Goal: Information Seeking & Learning: Learn about a topic

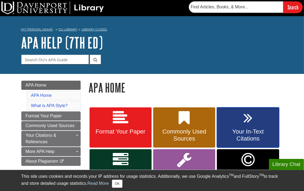
click at [247, 133] on span "Your In-Text Citations" at bounding box center [248, 135] width 54 height 14
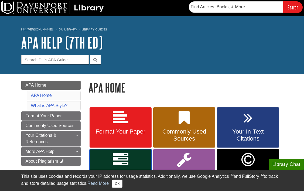
click at [107, 164] on link "Your Reference List" at bounding box center [121, 169] width 62 height 41
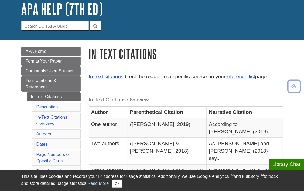
scroll to position [21, 0]
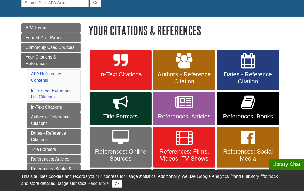
scroll to position [64, 0]
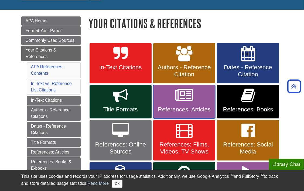
click at [179, 100] on icon at bounding box center [185, 96] width 18 height 16
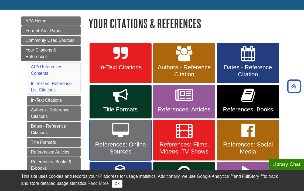
click at [121, 146] on span "References: Online Sources" at bounding box center [121, 148] width 54 height 14
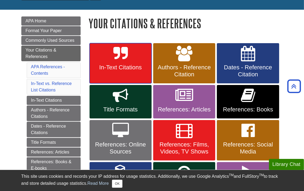
click at [123, 60] on icon at bounding box center [120, 54] width 14 height 16
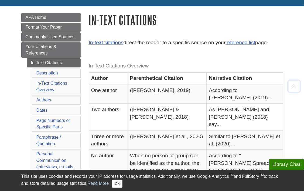
scroll to position [73, 0]
